Goal: Information Seeking & Learning: Learn about a topic

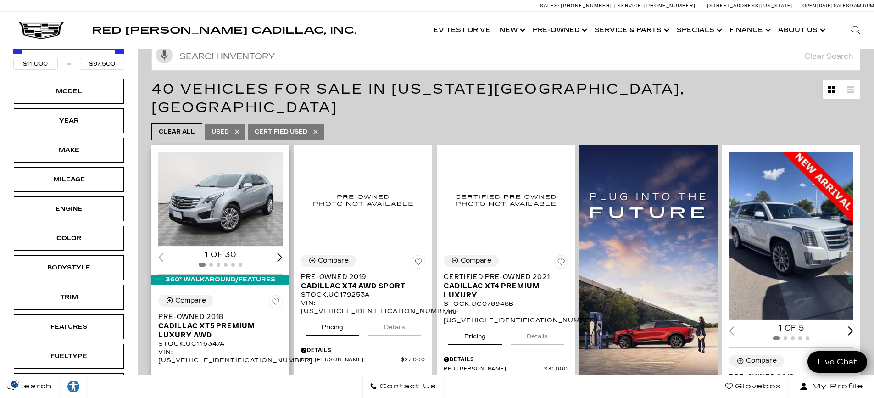
scroll to position [138, 0]
click at [208, 188] on img "1 / 2" at bounding box center [221, 199] width 126 height 95
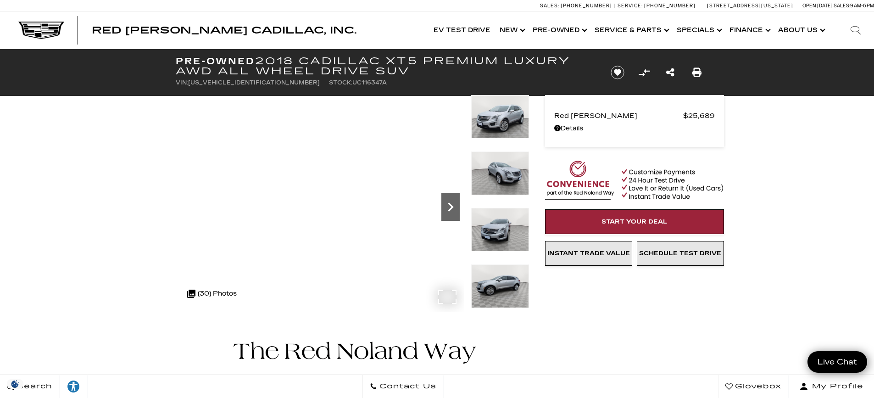
click at [452, 204] on icon "Next" at bounding box center [451, 207] width 18 height 18
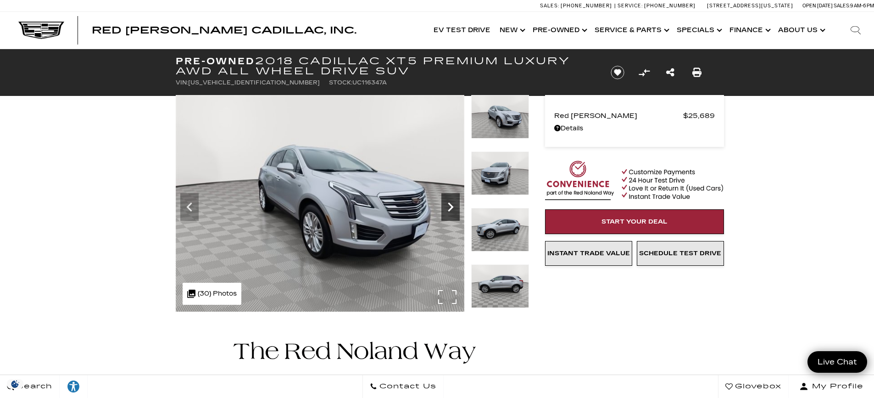
click at [452, 204] on icon "Next" at bounding box center [451, 207] width 18 height 18
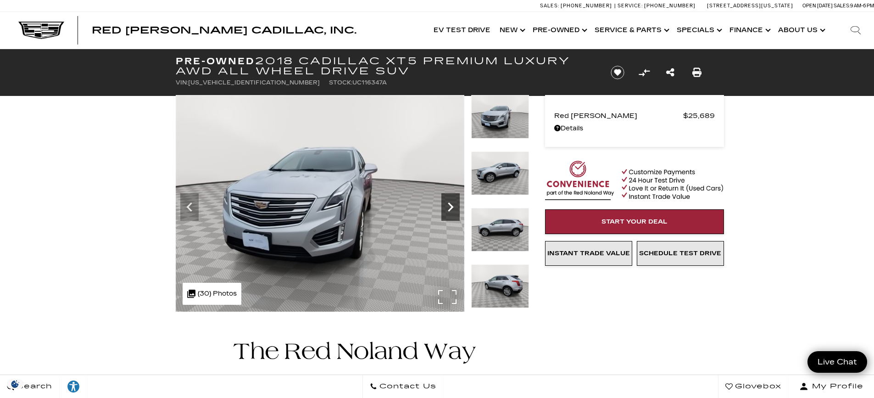
click at [452, 204] on icon "Next" at bounding box center [451, 207] width 18 height 18
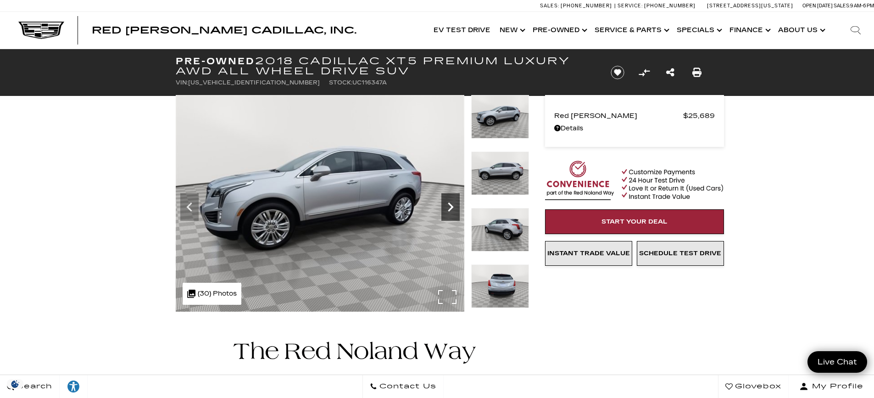
click at [452, 204] on icon "Next" at bounding box center [451, 207] width 18 height 18
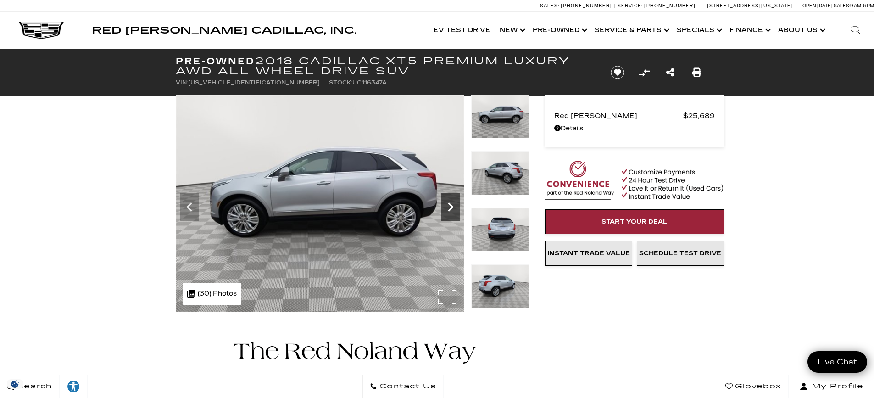
click at [452, 204] on icon "Next" at bounding box center [451, 207] width 18 height 18
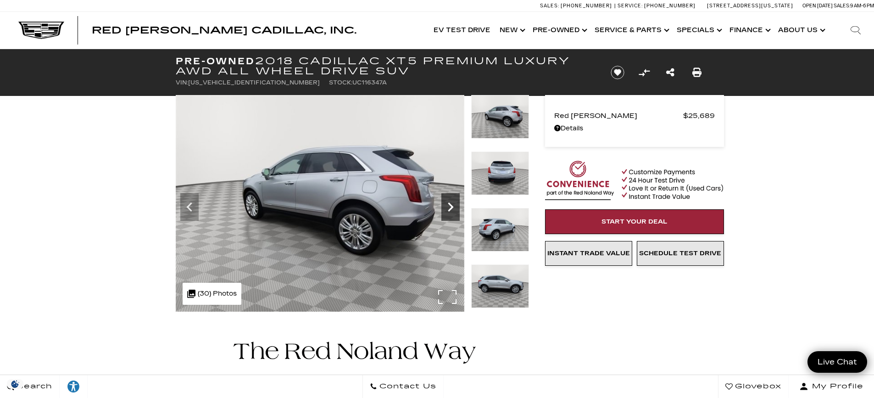
click at [452, 204] on icon "Next" at bounding box center [451, 207] width 18 height 18
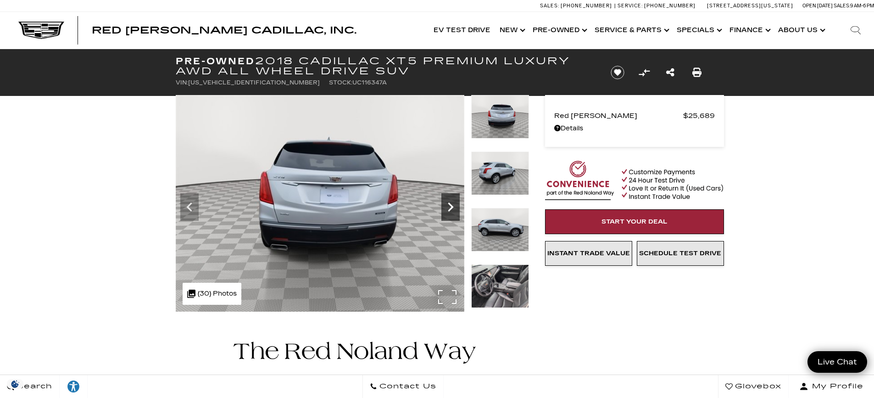
click at [452, 204] on icon "Next" at bounding box center [451, 207] width 18 height 18
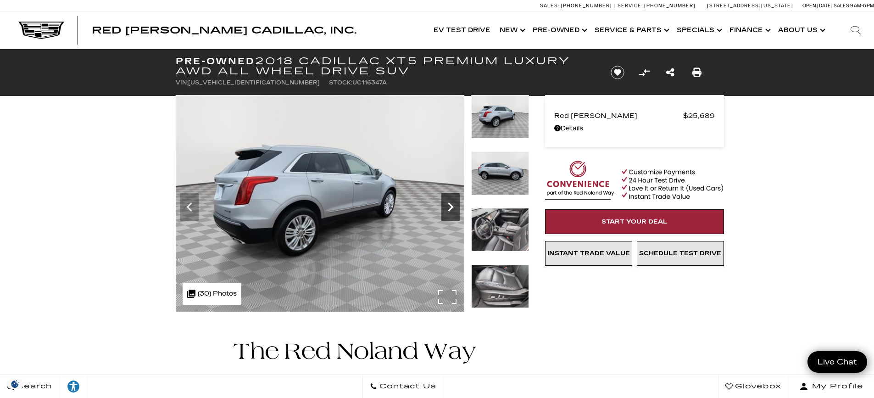
click at [452, 204] on icon "Next" at bounding box center [451, 207] width 18 height 18
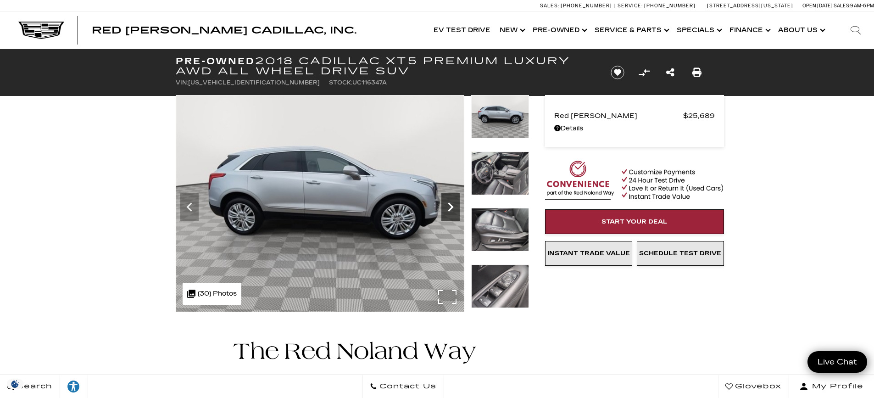
click at [452, 204] on icon "Next" at bounding box center [451, 207] width 18 height 18
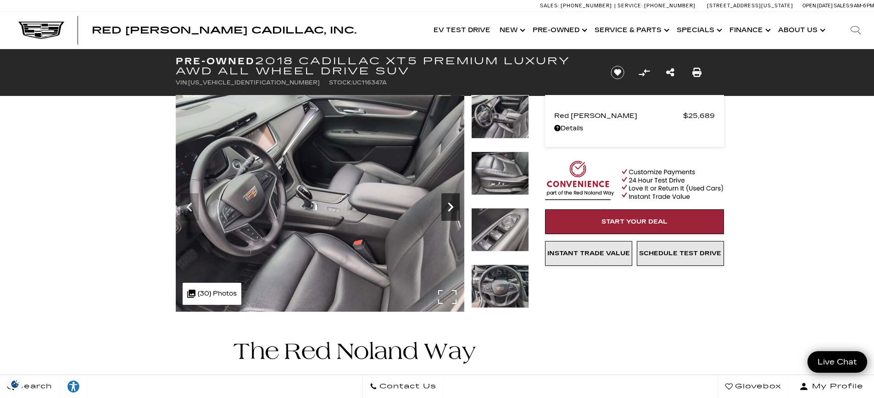
click at [452, 204] on icon "Next" at bounding box center [451, 207] width 18 height 18
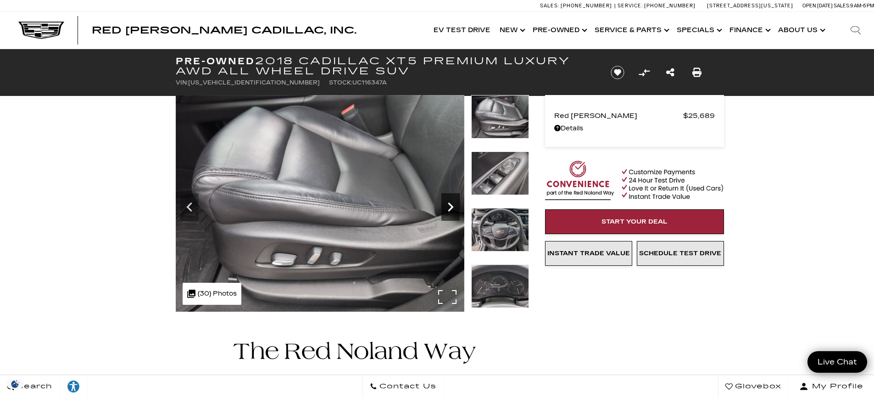
click at [452, 204] on icon "Next" at bounding box center [451, 207] width 18 height 18
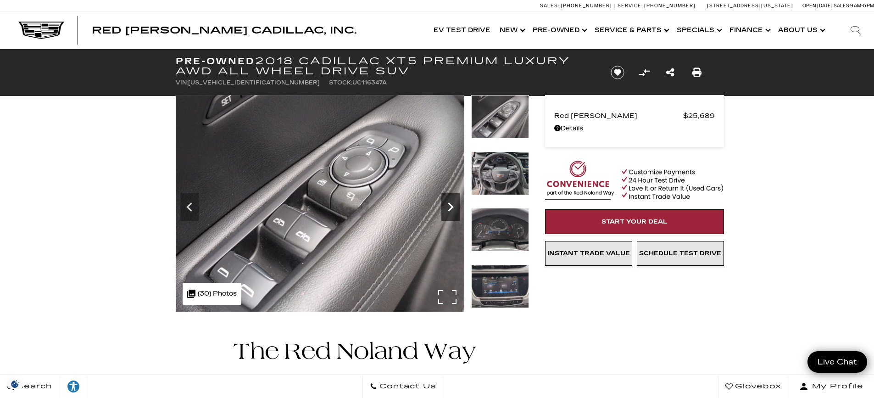
click at [452, 204] on icon "Next" at bounding box center [451, 207] width 18 height 18
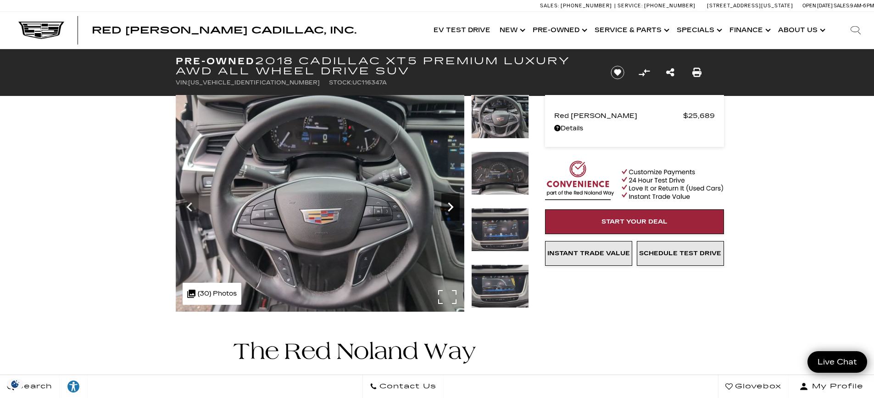
click at [452, 204] on icon "Next" at bounding box center [451, 207] width 18 height 18
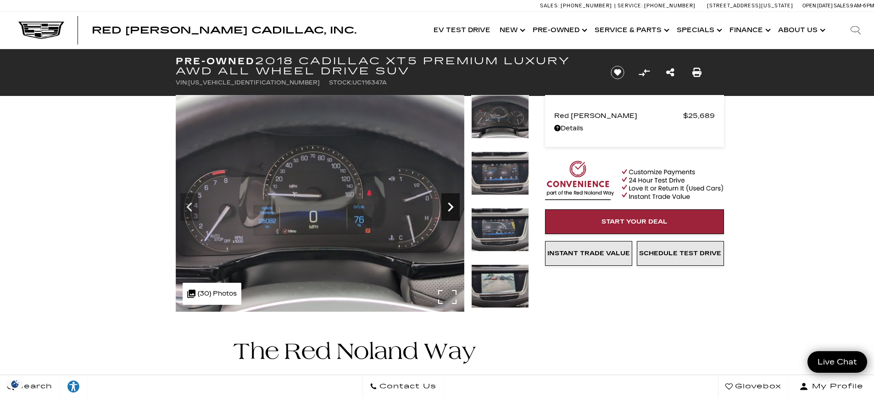
click at [452, 204] on icon "Next" at bounding box center [451, 207] width 18 height 18
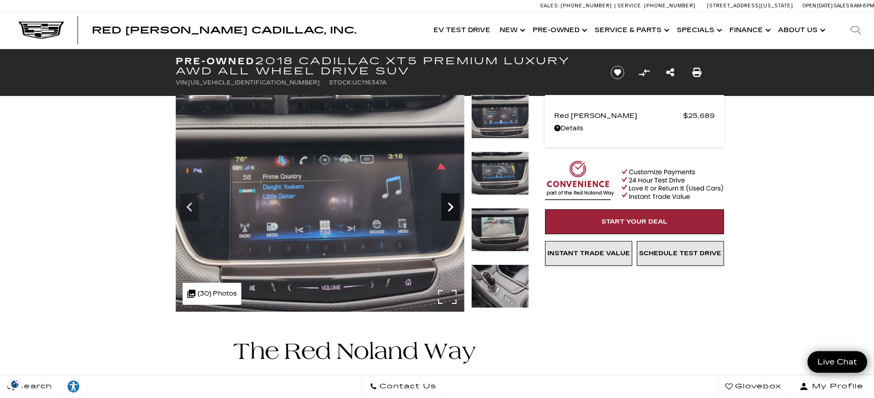
click at [452, 204] on icon "Next" at bounding box center [451, 207] width 18 height 18
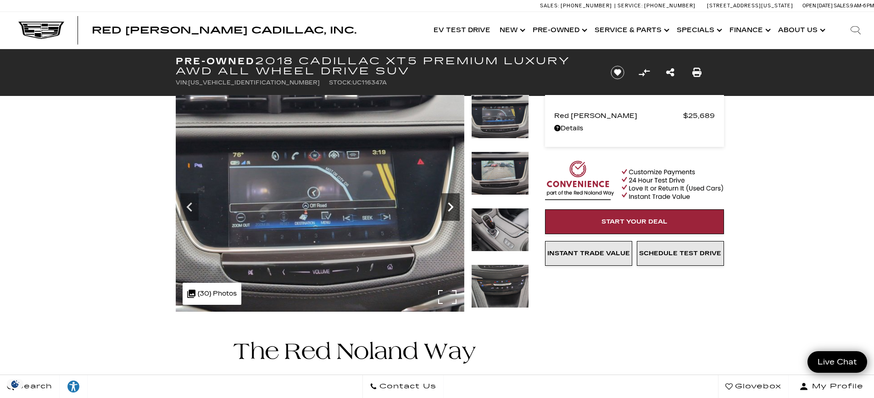
click at [452, 204] on icon "Next" at bounding box center [451, 207] width 18 height 18
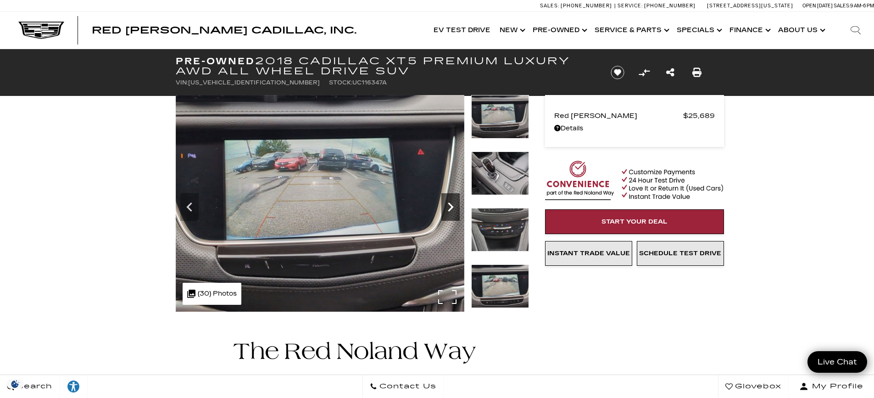
click at [452, 204] on icon "Next" at bounding box center [451, 207] width 18 height 18
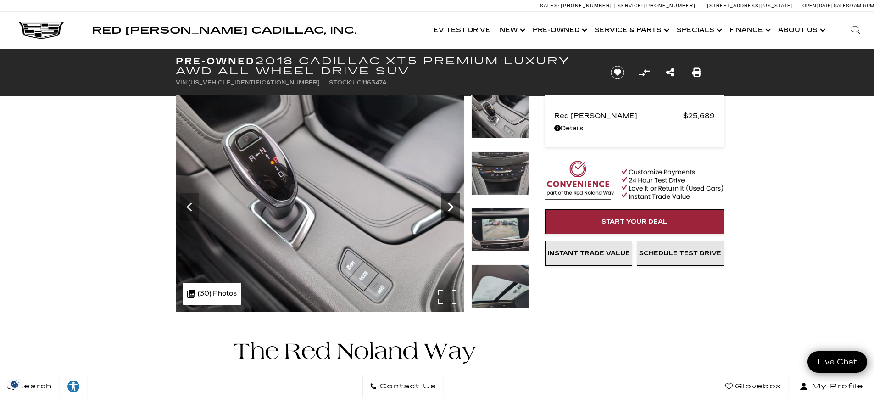
click at [452, 204] on icon "Next" at bounding box center [451, 207] width 18 height 18
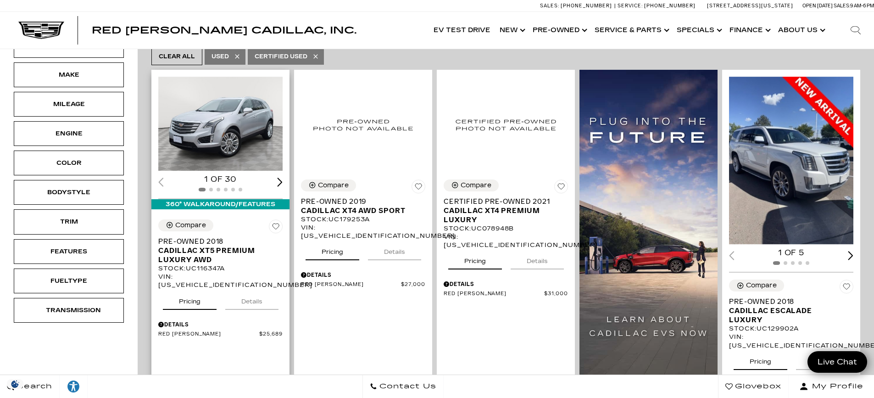
scroll to position [230, 0]
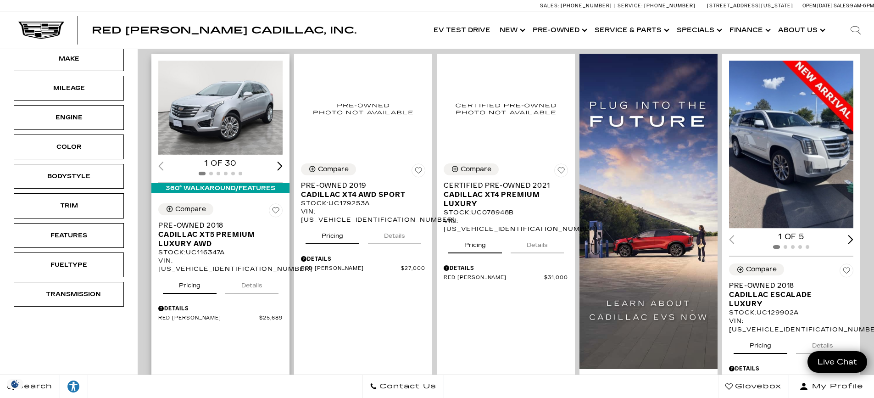
click at [252, 274] on button "Details" at bounding box center [251, 284] width 53 height 20
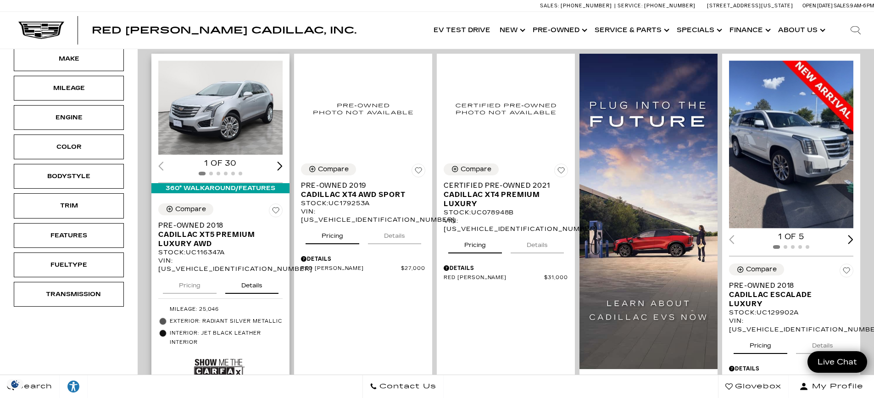
click at [192, 274] on button "Pricing" at bounding box center [190, 284] width 54 height 20
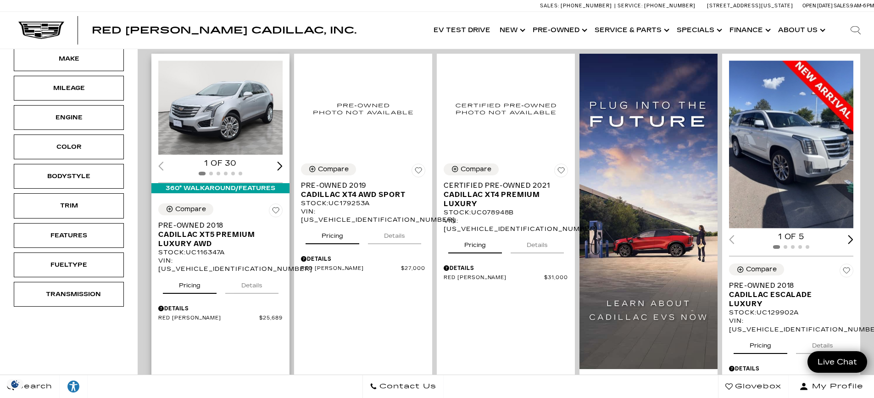
click at [245, 274] on button "Details" at bounding box center [251, 284] width 53 height 20
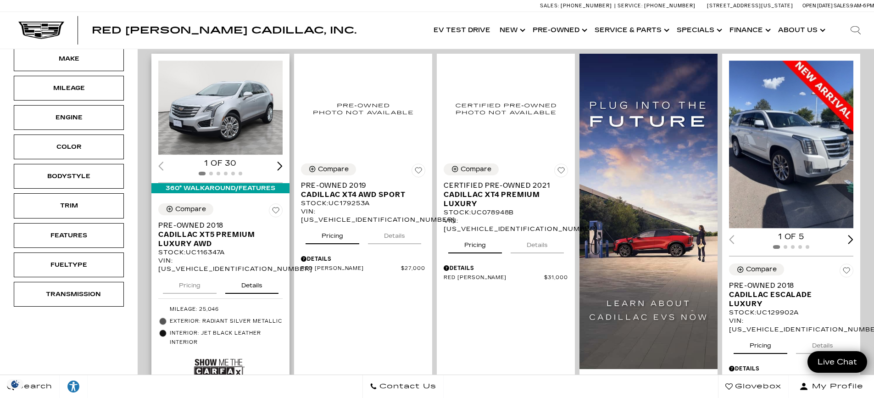
click at [193, 274] on button "Pricing" at bounding box center [190, 284] width 54 height 20
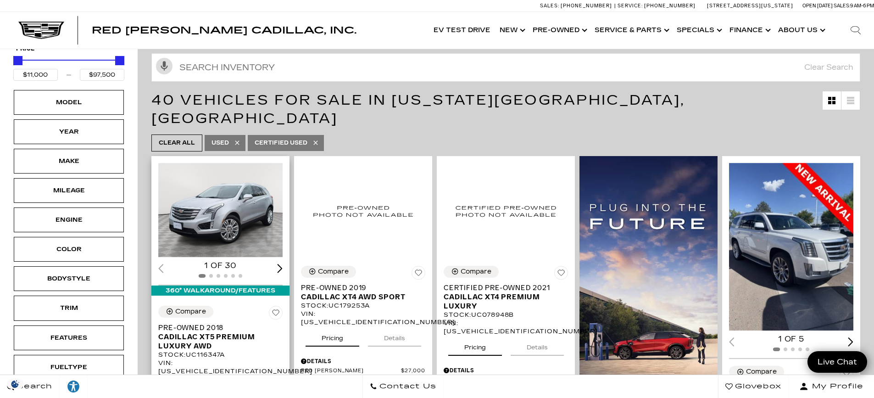
scroll to position [138, 0]
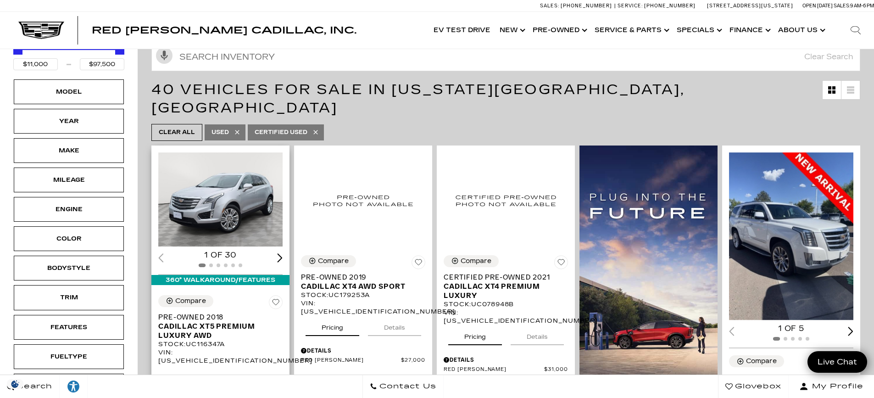
click at [279, 253] on div "Next slide" at bounding box center [280, 257] width 6 height 9
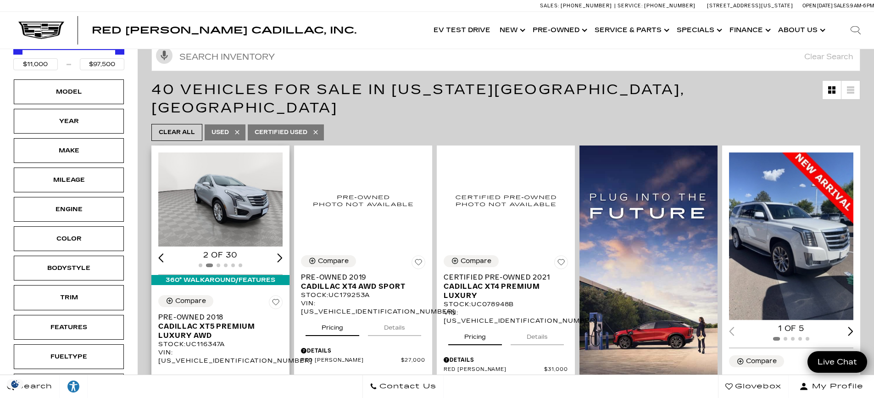
click at [279, 253] on div "Next slide" at bounding box center [280, 257] width 6 height 9
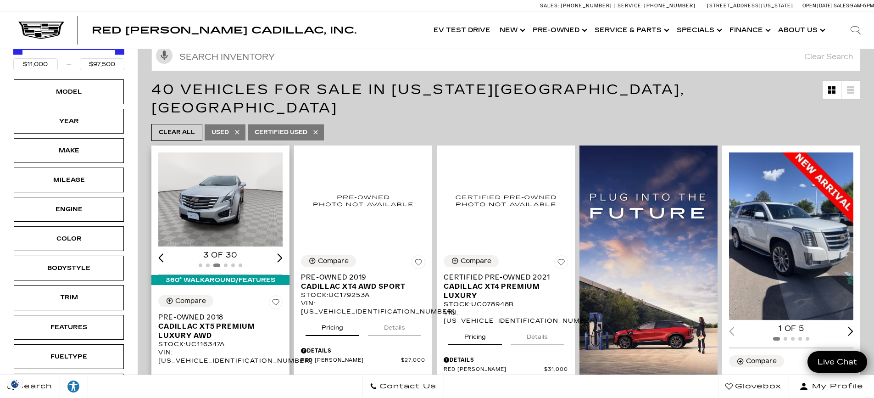
click at [279, 253] on div "Next slide" at bounding box center [280, 257] width 6 height 9
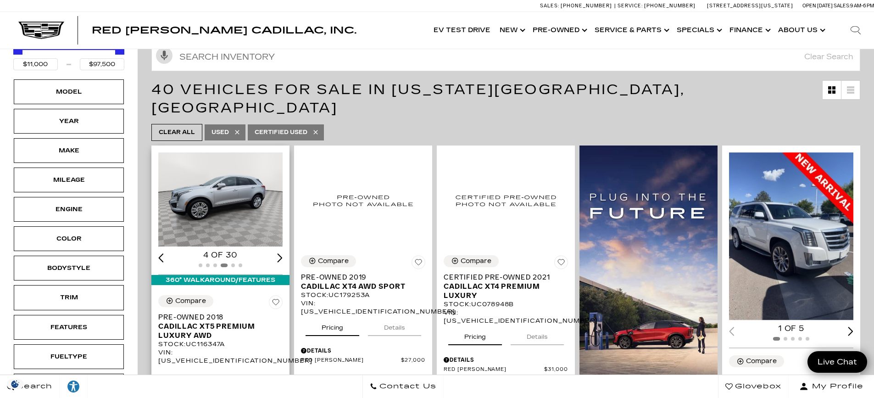
click at [279, 253] on div "Next slide" at bounding box center [280, 257] width 6 height 9
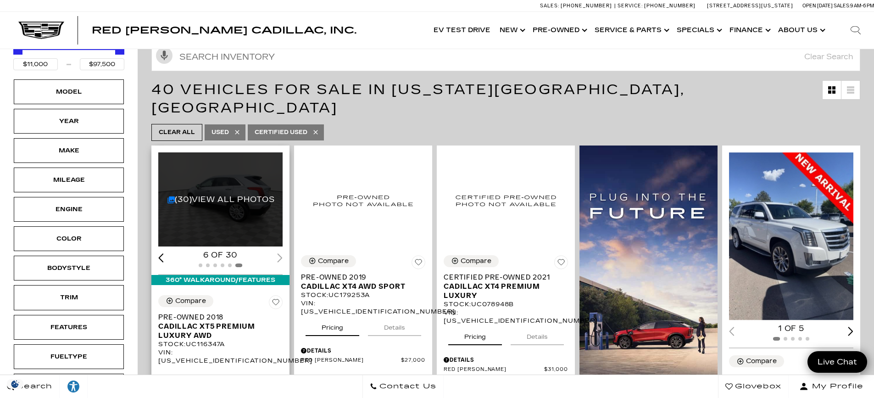
click at [279, 250] on div "6 of 30" at bounding box center [220, 255] width 124 height 10
click at [230, 190] on div "(30) View All Photos" at bounding box center [221, 199] width 126 height 95
click at [183, 195] on link "(30) View All Photos" at bounding box center [221, 199] width 107 height 9
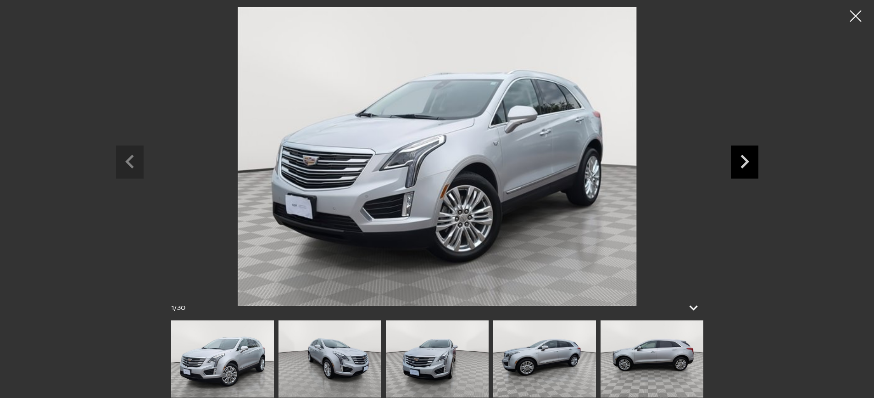
click at [746, 162] on icon "Next slide" at bounding box center [745, 162] width 9 height 14
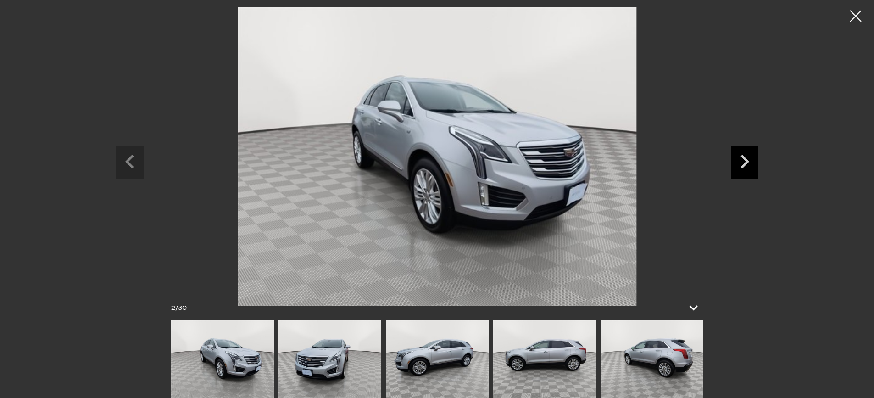
click at [746, 162] on icon "Next slide" at bounding box center [745, 162] width 9 height 14
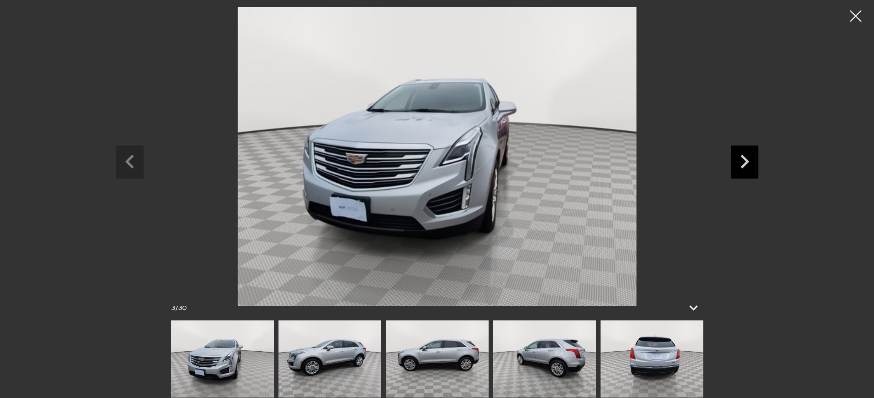
click at [746, 162] on icon "Next slide" at bounding box center [745, 162] width 9 height 14
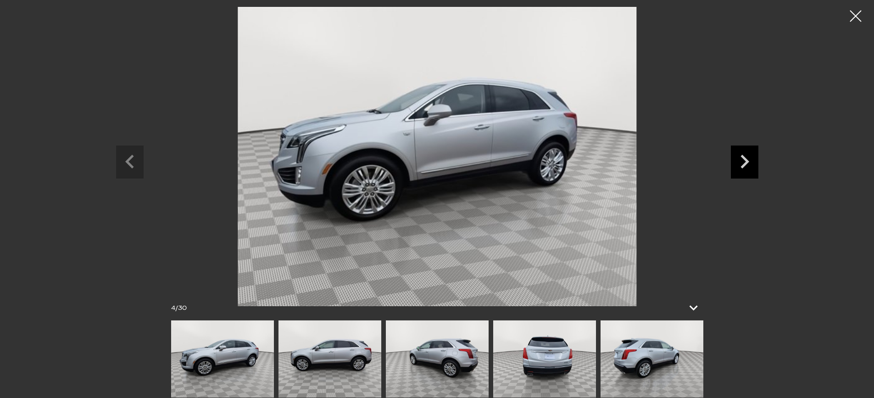
click at [746, 162] on icon "Next slide" at bounding box center [745, 162] width 9 height 14
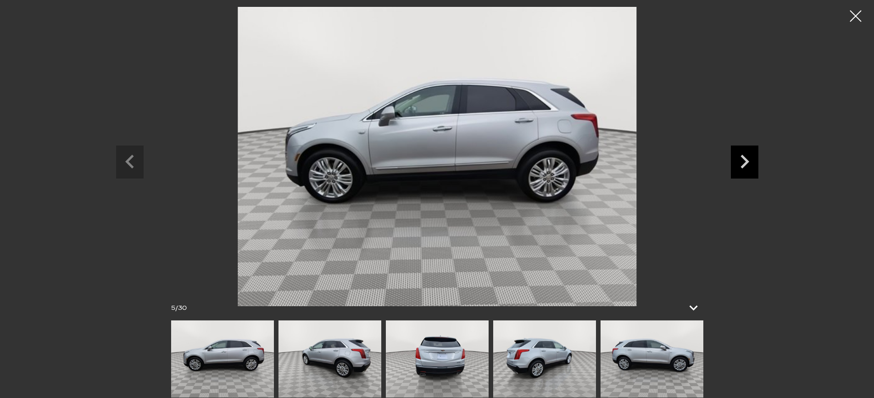
click at [746, 162] on icon "Next slide" at bounding box center [745, 162] width 9 height 14
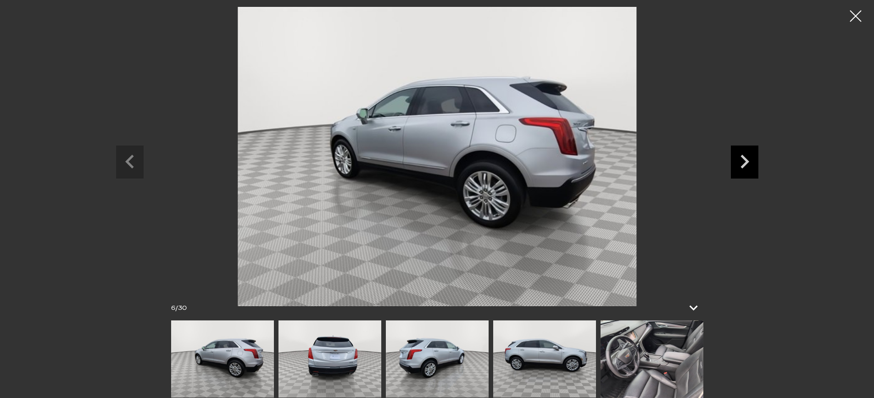
click at [746, 162] on icon "Next slide" at bounding box center [745, 162] width 9 height 14
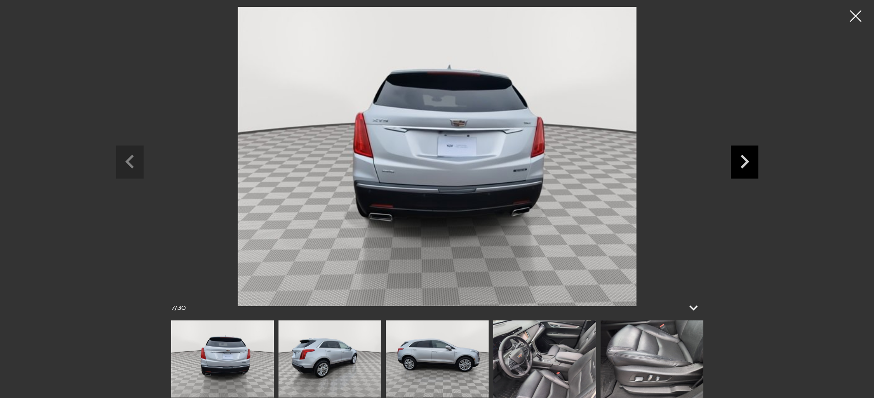
click at [746, 162] on icon "Next slide" at bounding box center [745, 162] width 9 height 14
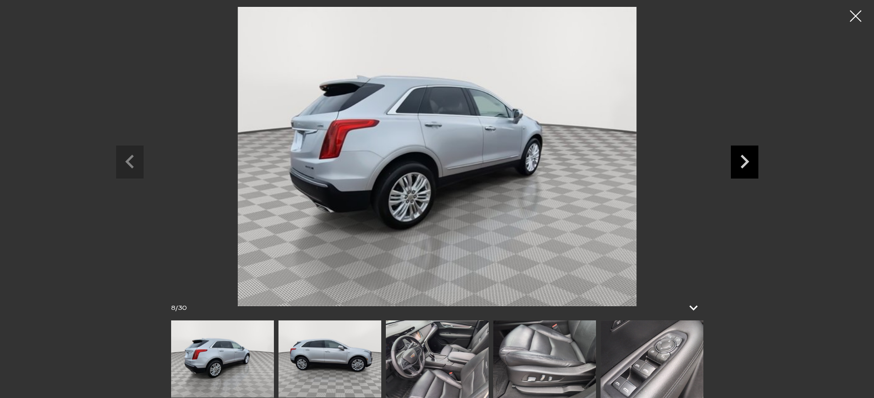
click at [746, 162] on icon "Next slide" at bounding box center [745, 162] width 9 height 14
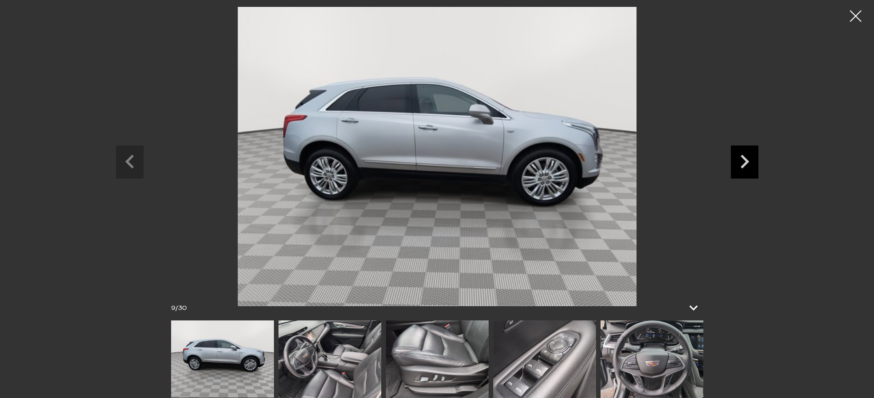
click at [746, 162] on icon "Next slide" at bounding box center [745, 162] width 9 height 14
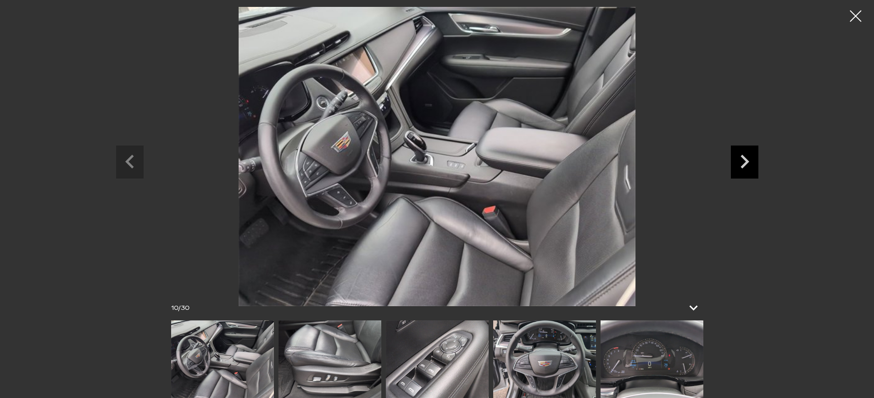
click at [746, 162] on icon "Next slide" at bounding box center [745, 162] width 9 height 14
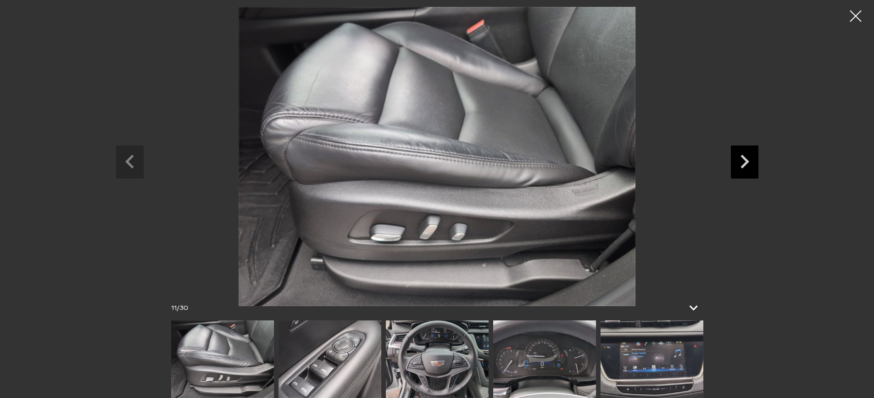
click at [746, 162] on icon "Next slide" at bounding box center [745, 162] width 9 height 14
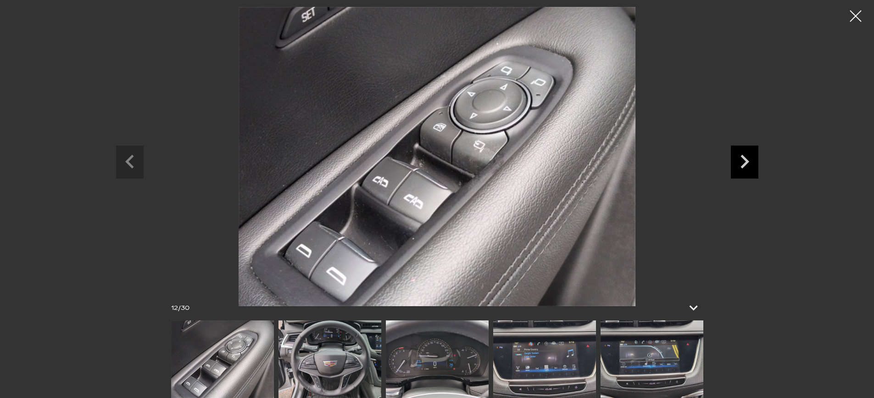
click at [746, 162] on icon "Next slide" at bounding box center [745, 162] width 9 height 14
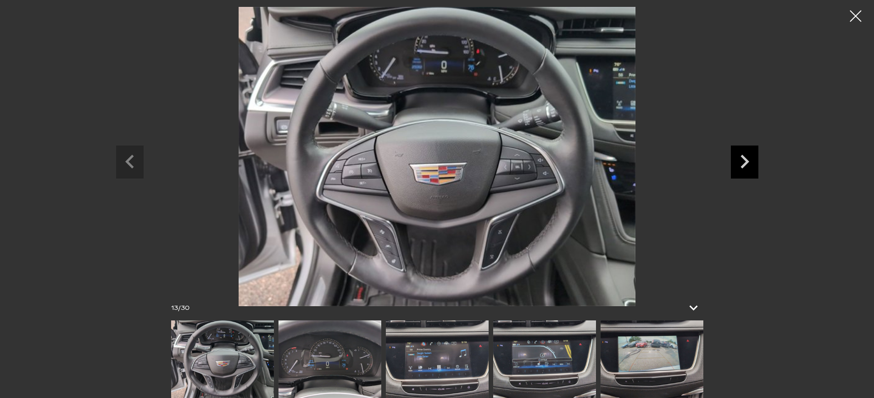
click at [746, 162] on icon "Next slide" at bounding box center [745, 162] width 9 height 14
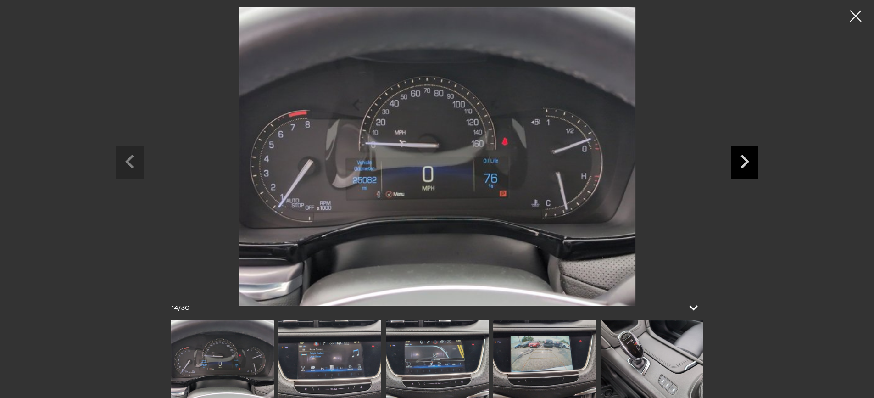
click at [746, 162] on icon "Next slide" at bounding box center [745, 162] width 9 height 14
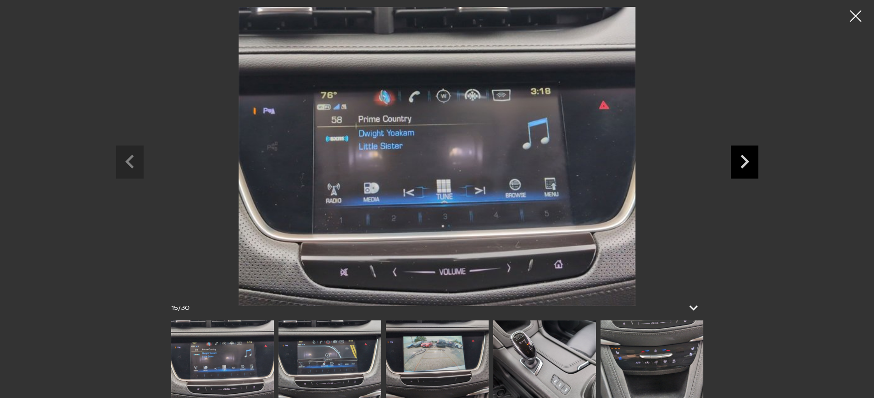
click at [746, 162] on icon "Next slide" at bounding box center [745, 162] width 9 height 14
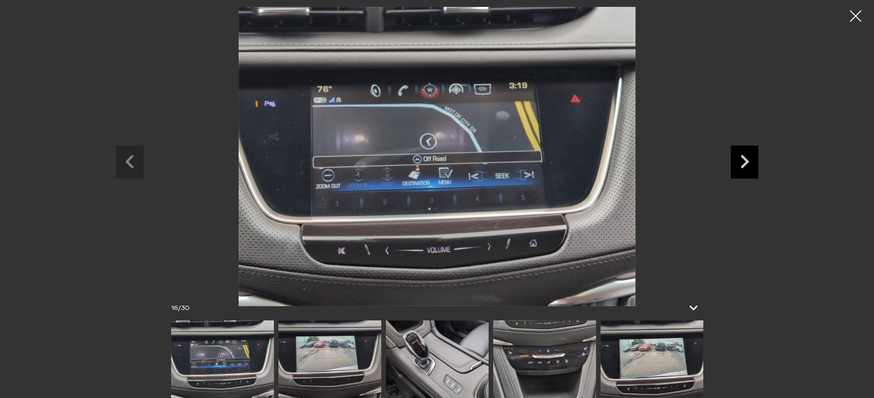
click at [746, 162] on icon "Next slide" at bounding box center [745, 162] width 9 height 14
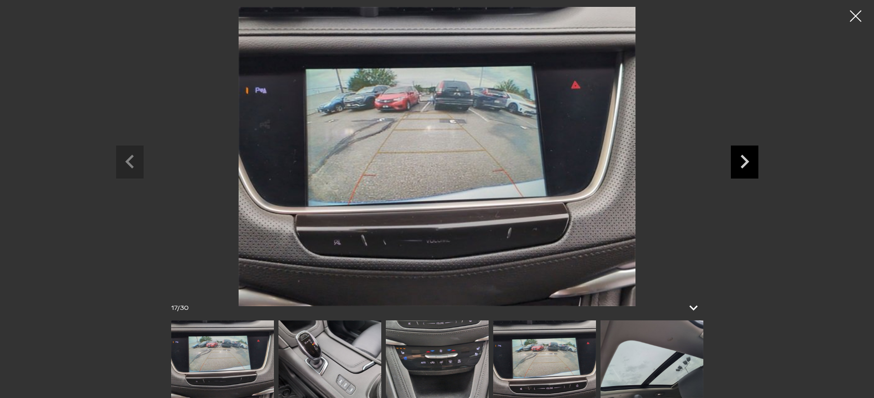
click at [746, 162] on icon "Next slide" at bounding box center [745, 162] width 9 height 14
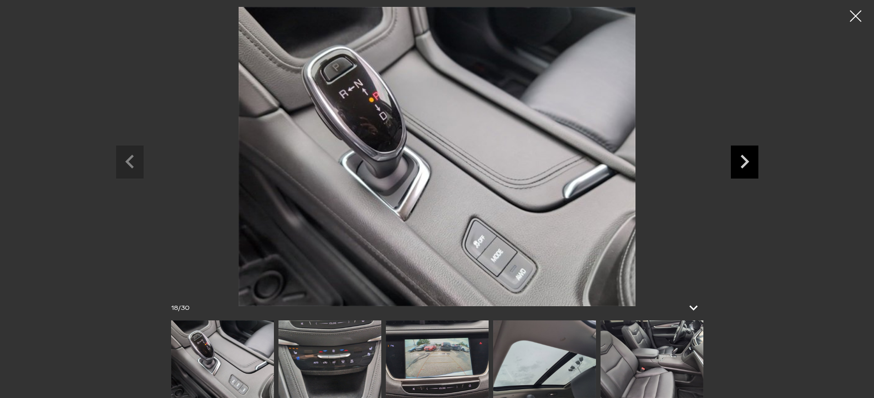
click at [746, 162] on icon "Next slide" at bounding box center [745, 162] width 9 height 14
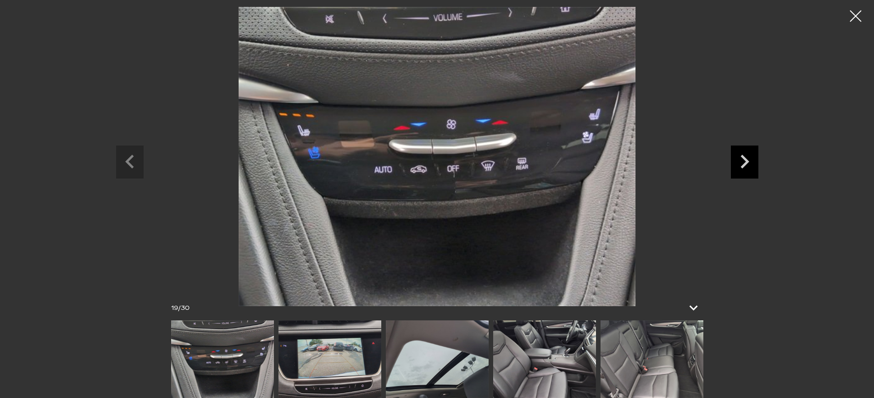
click at [746, 162] on icon "Next slide" at bounding box center [745, 162] width 9 height 14
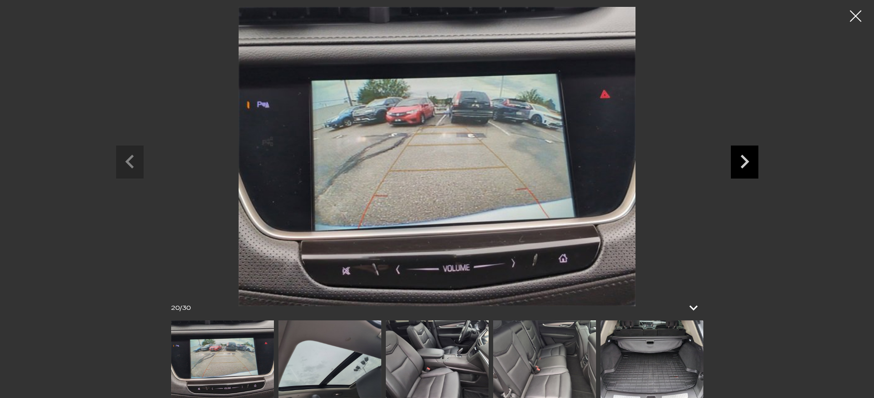
click at [746, 162] on icon "Next slide" at bounding box center [745, 162] width 9 height 14
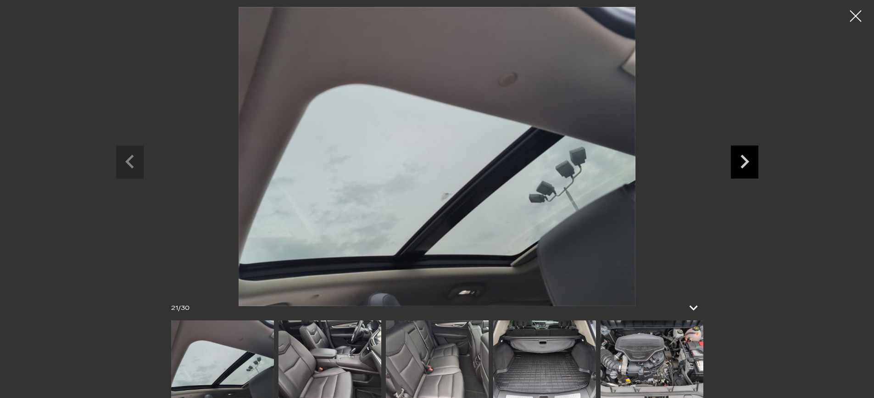
click at [746, 162] on icon "Next slide" at bounding box center [745, 162] width 9 height 14
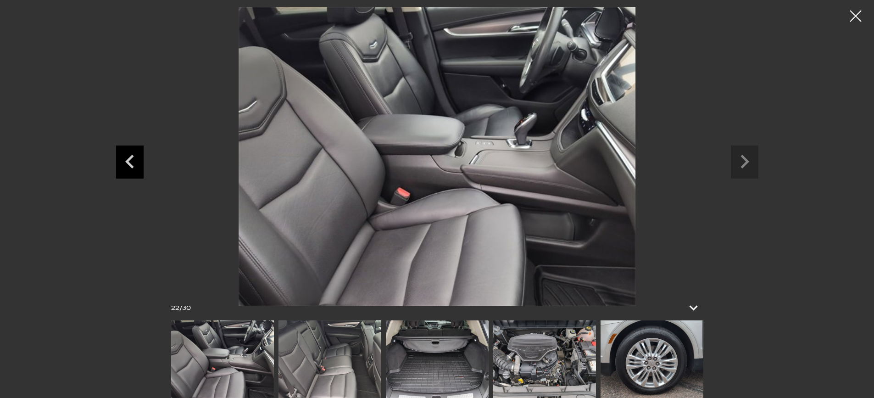
click at [134, 164] on icon "Previous slide" at bounding box center [130, 161] width 28 height 30
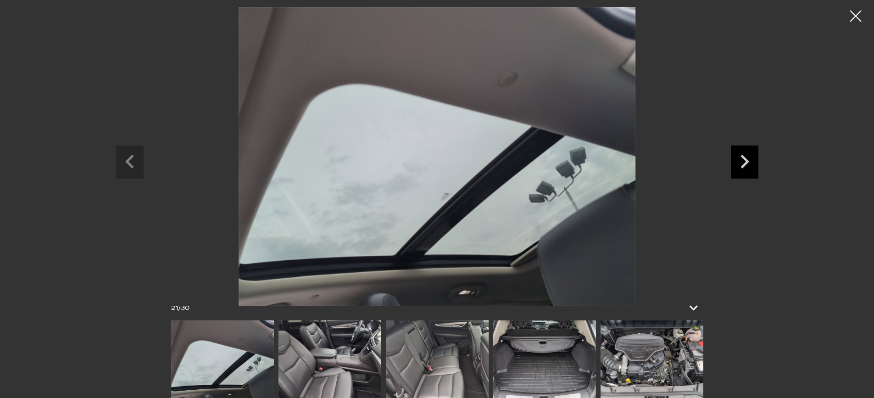
click at [751, 167] on icon "Next slide" at bounding box center [745, 161] width 28 height 30
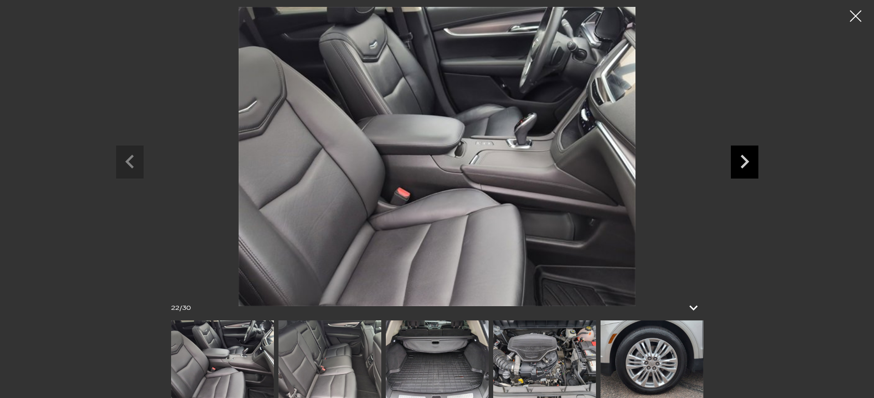
click at [751, 167] on icon "Next slide" at bounding box center [745, 161] width 28 height 30
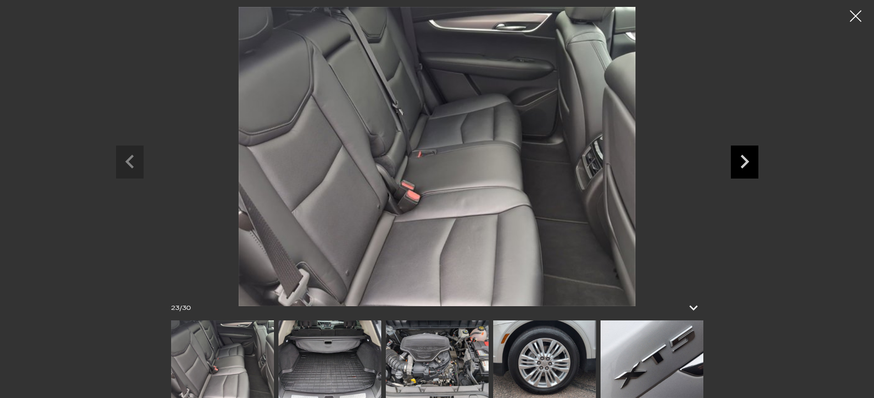
click at [751, 167] on icon "Next slide" at bounding box center [745, 161] width 28 height 30
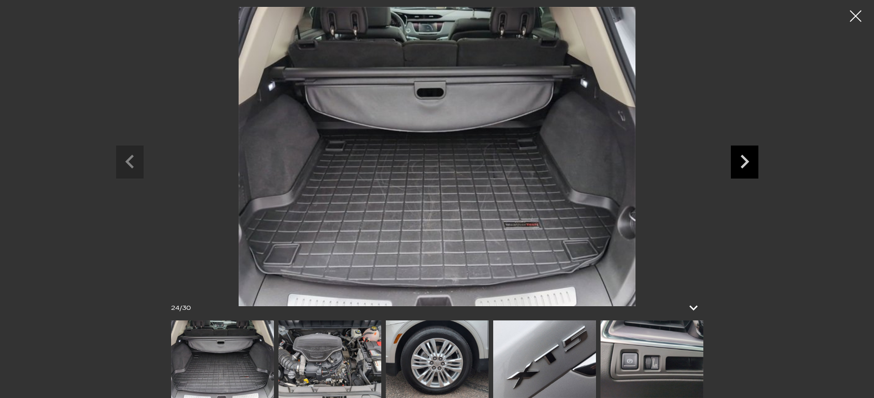
click at [751, 167] on icon "Next slide" at bounding box center [745, 161] width 28 height 30
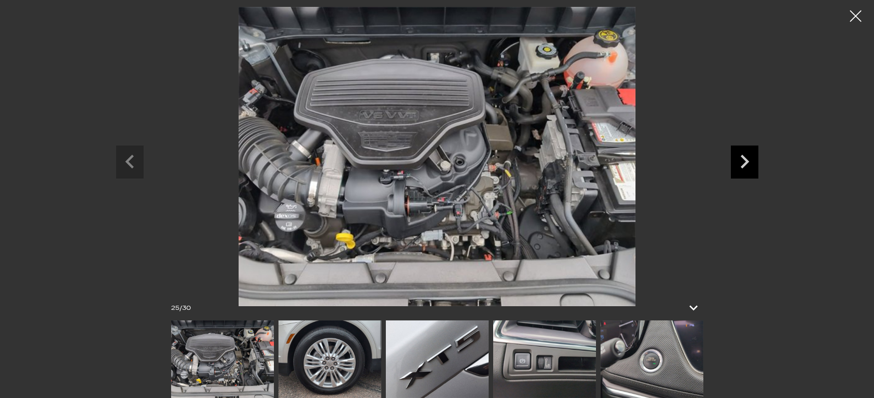
click at [751, 167] on icon "Next slide" at bounding box center [745, 161] width 28 height 30
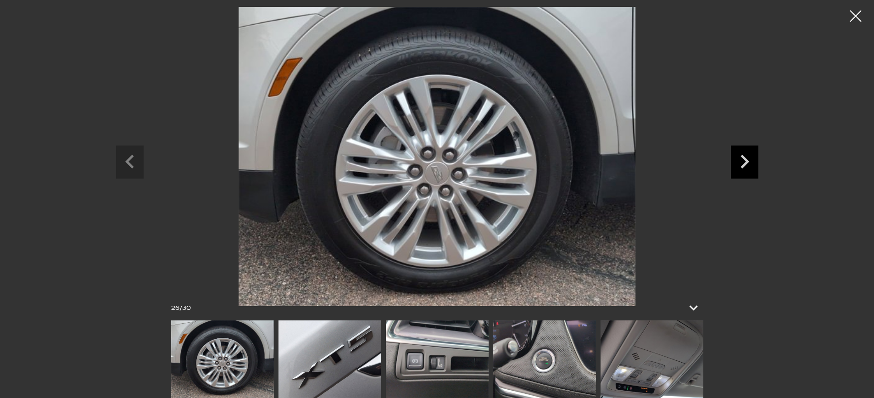
click at [751, 167] on icon "Next slide" at bounding box center [745, 161] width 28 height 30
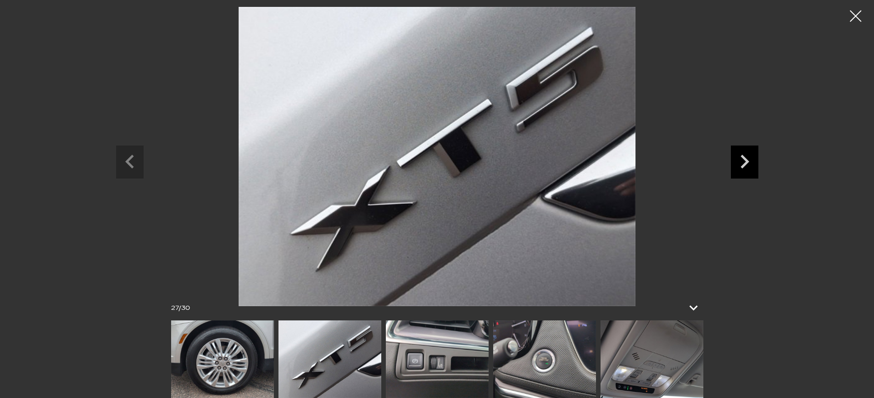
click at [751, 167] on icon "Next slide" at bounding box center [745, 161] width 28 height 30
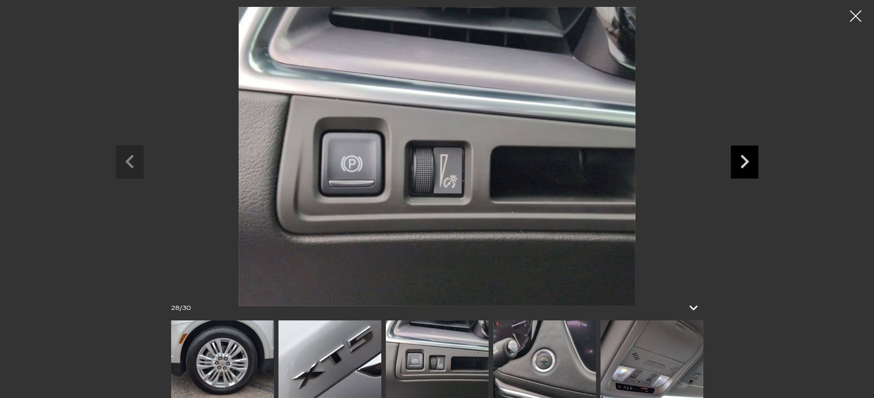
click at [751, 167] on icon "Next slide" at bounding box center [745, 161] width 28 height 30
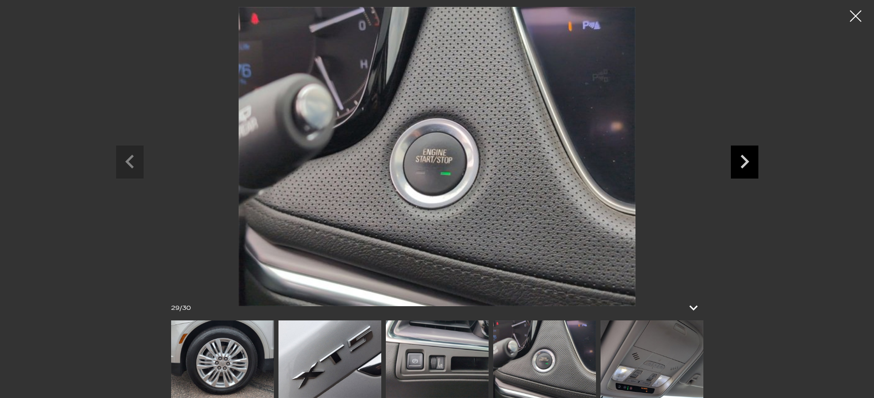
click at [751, 167] on icon "Next slide" at bounding box center [745, 161] width 28 height 30
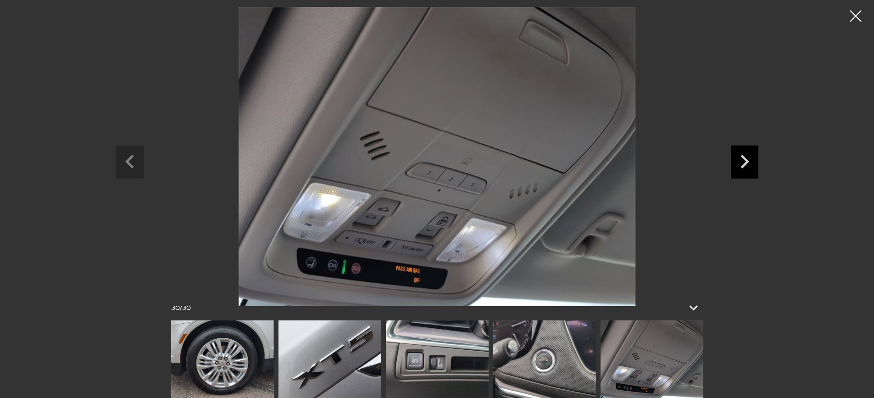
click at [750, 168] on icon "Next slide" at bounding box center [745, 161] width 28 height 30
click at [742, 166] on icon "Next slide" at bounding box center [745, 162] width 9 height 14
click at [742, 162] on icon "Next slide" at bounding box center [745, 161] width 28 height 30
click at [130, 159] on icon "Previous slide" at bounding box center [129, 162] width 9 height 14
